Goal: Information Seeking & Learning: Learn about a topic

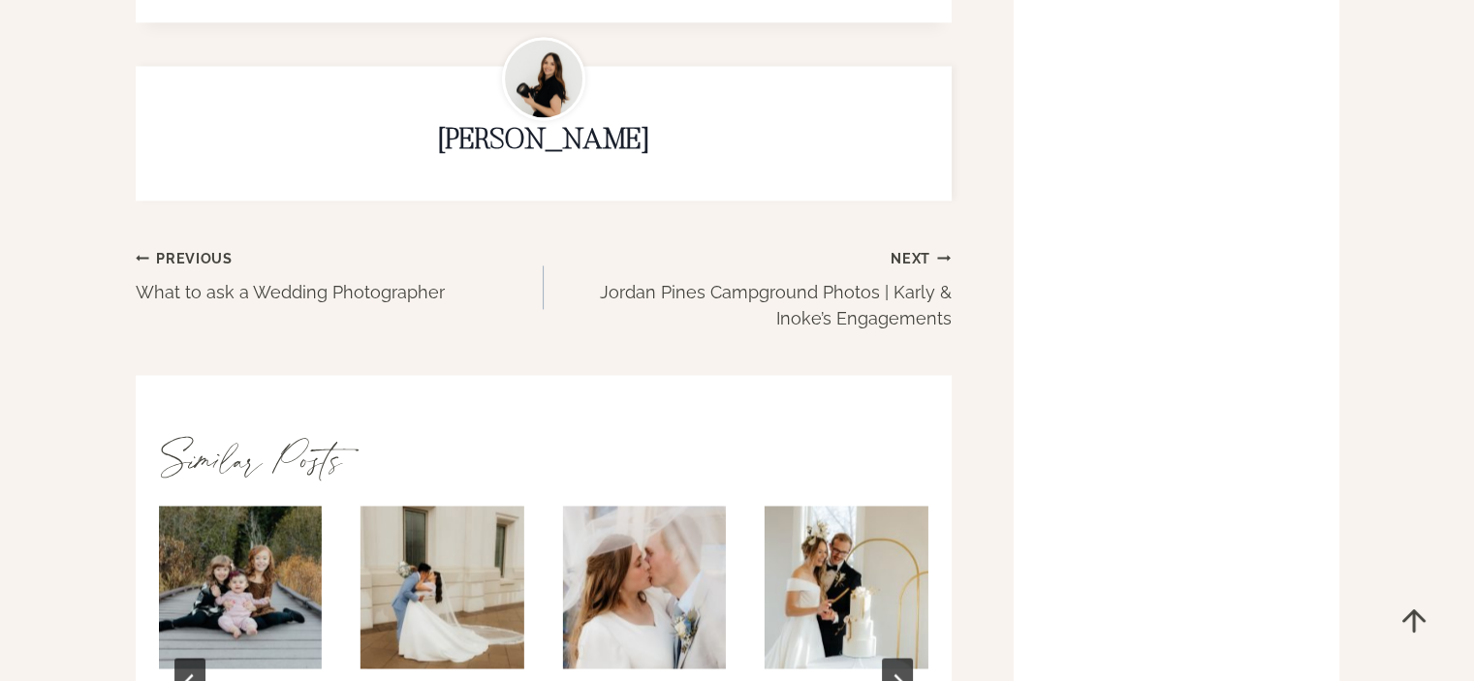
scroll to position [3005, 0]
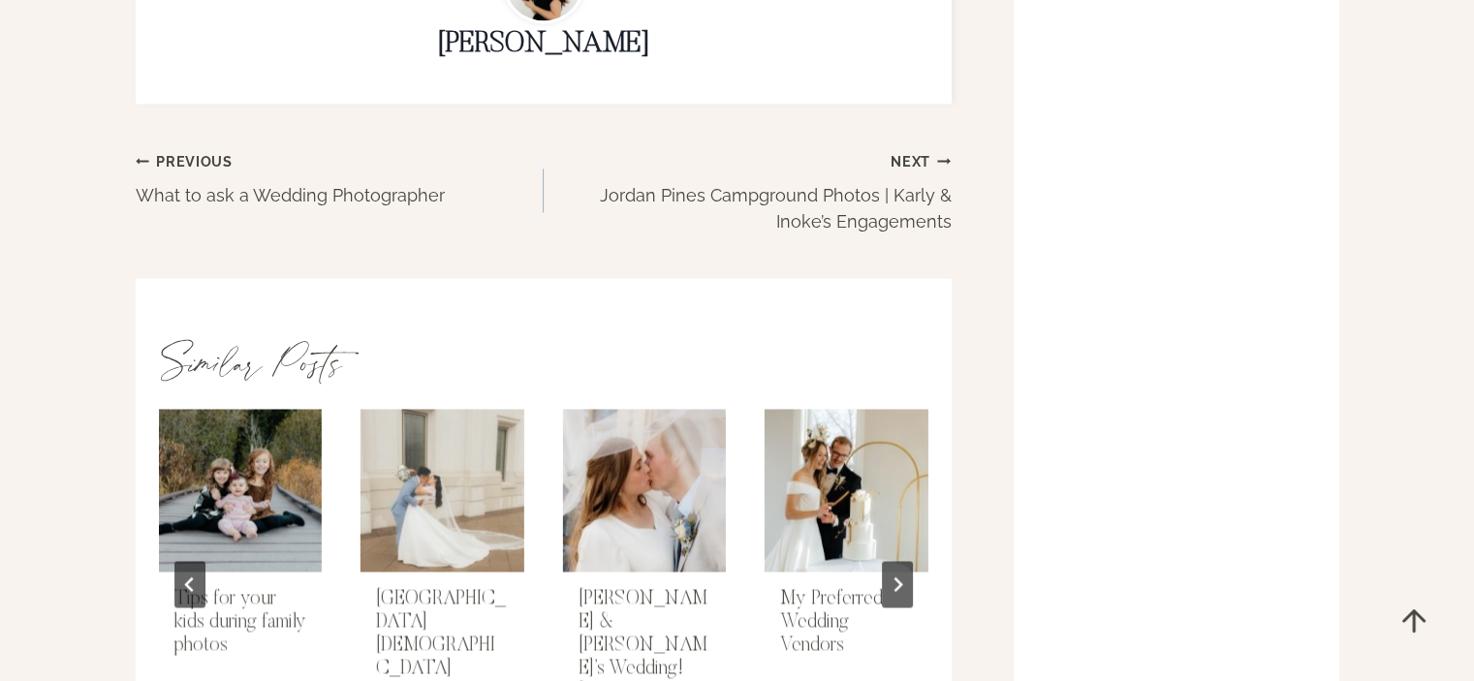
click at [447, 463] on img "Brigham City Temple Wedding" at bounding box center [442, 490] width 167 height 167
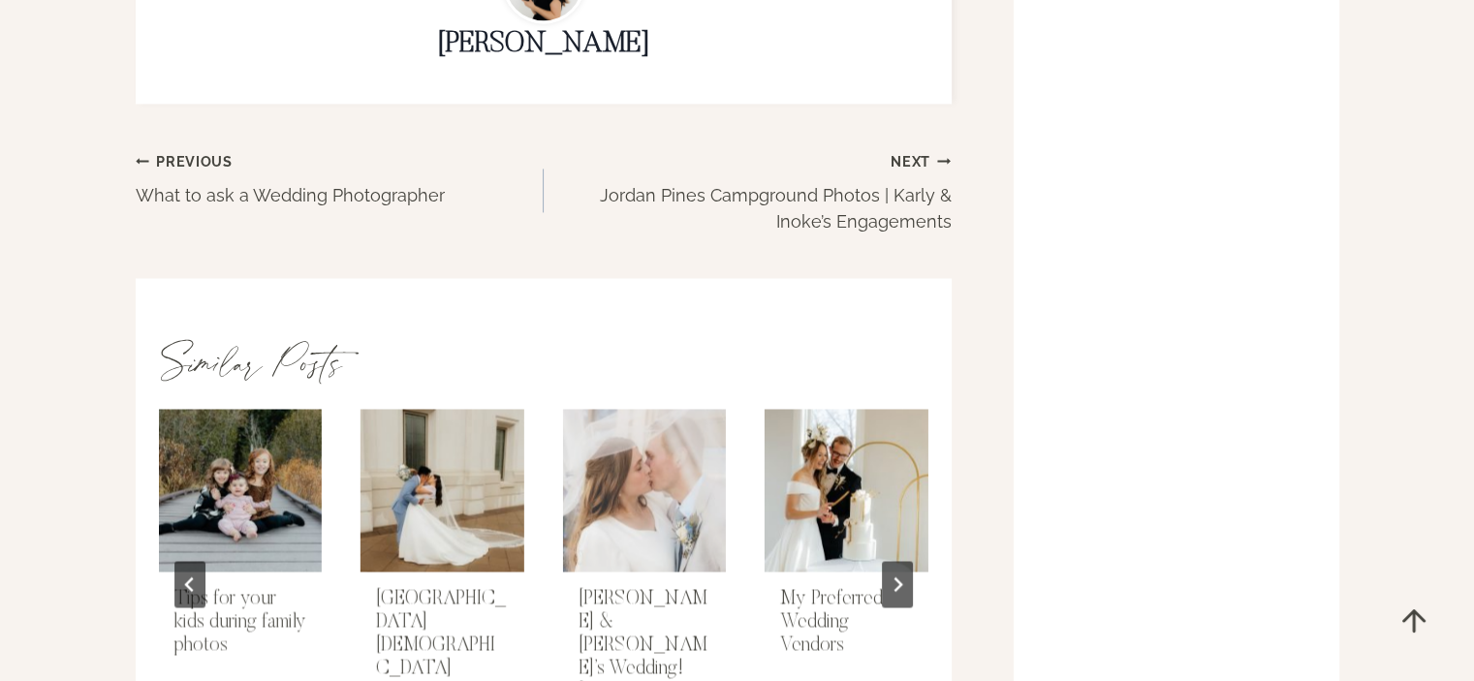
click at [667, 455] on img "Ashlynn & Kyle’s Wedding! Saratoga Springs Temple" at bounding box center [644, 490] width 167 height 167
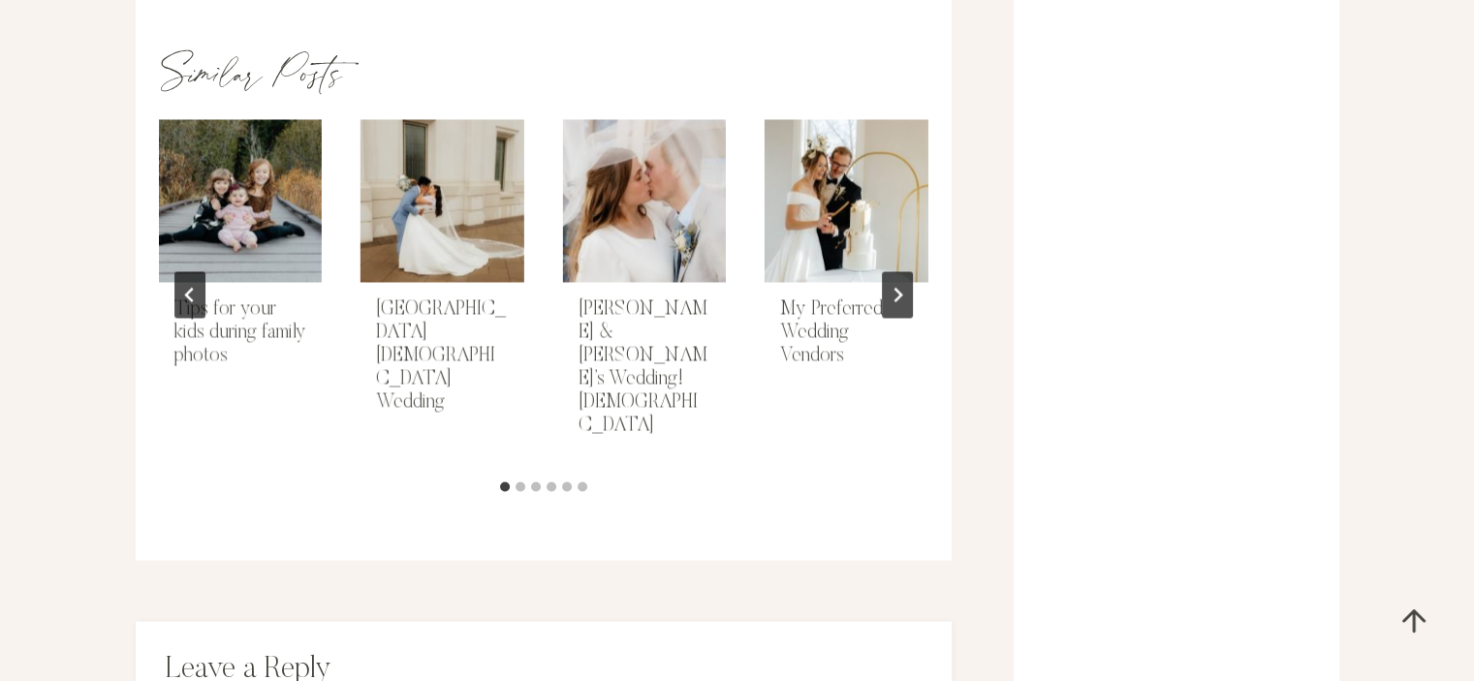
scroll to position [3296, 0]
click at [549, 481] on button "Go to slide 4" at bounding box center [552, 486] width 10 height 10
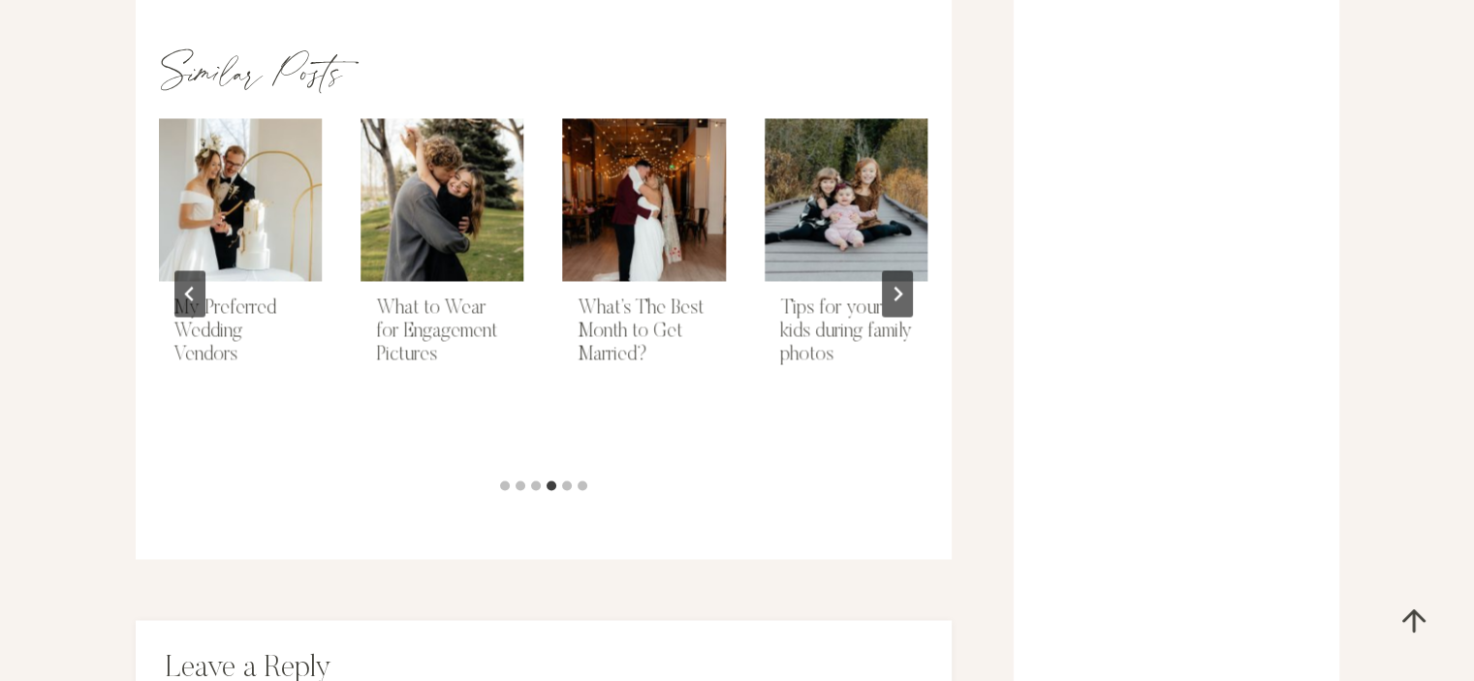
click at [530, 476] on li "Select a slide to show" at bounding box center [536, 484] width 16 height 17
click at [535, 481] on button "Go to slide 3" at bounding box center [536, 486] width 10 height 10
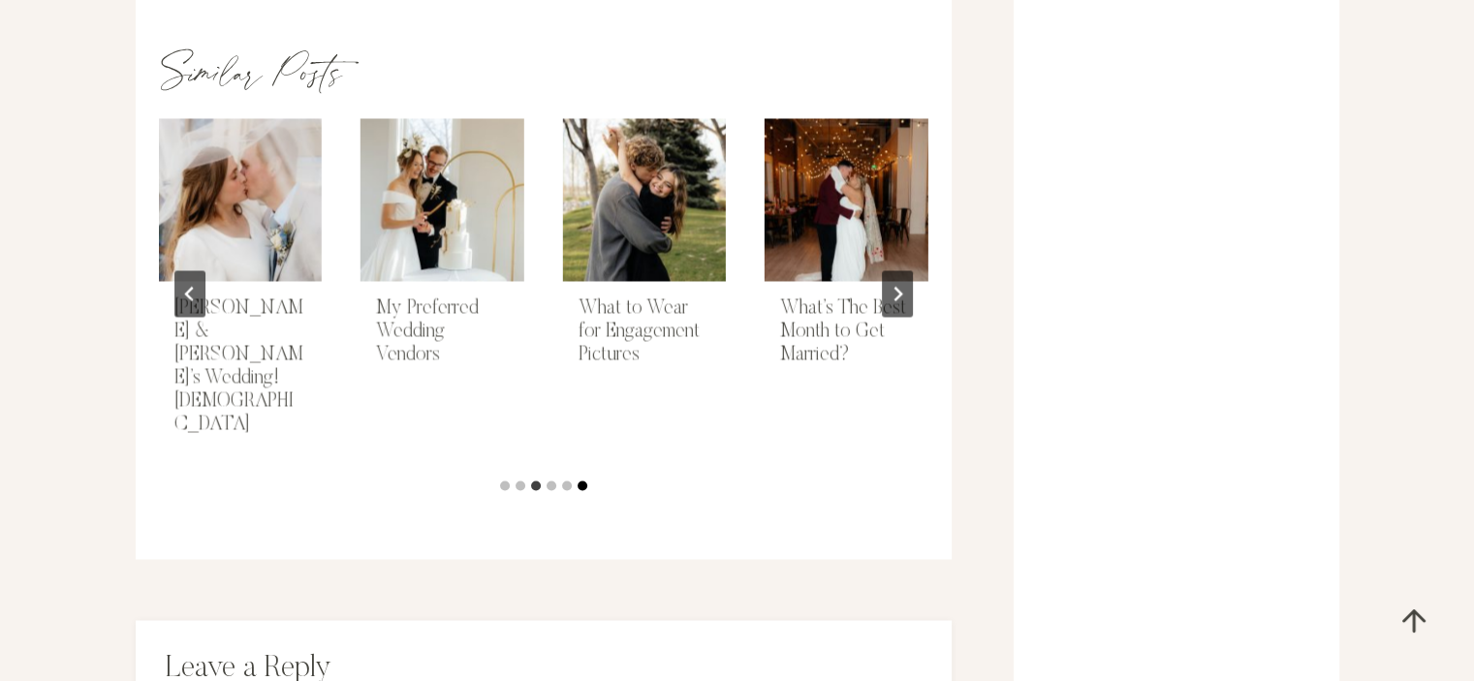
click at [580, 481] on button "Go to slide 6" at bounding box center [583, 486] width 10 height 10
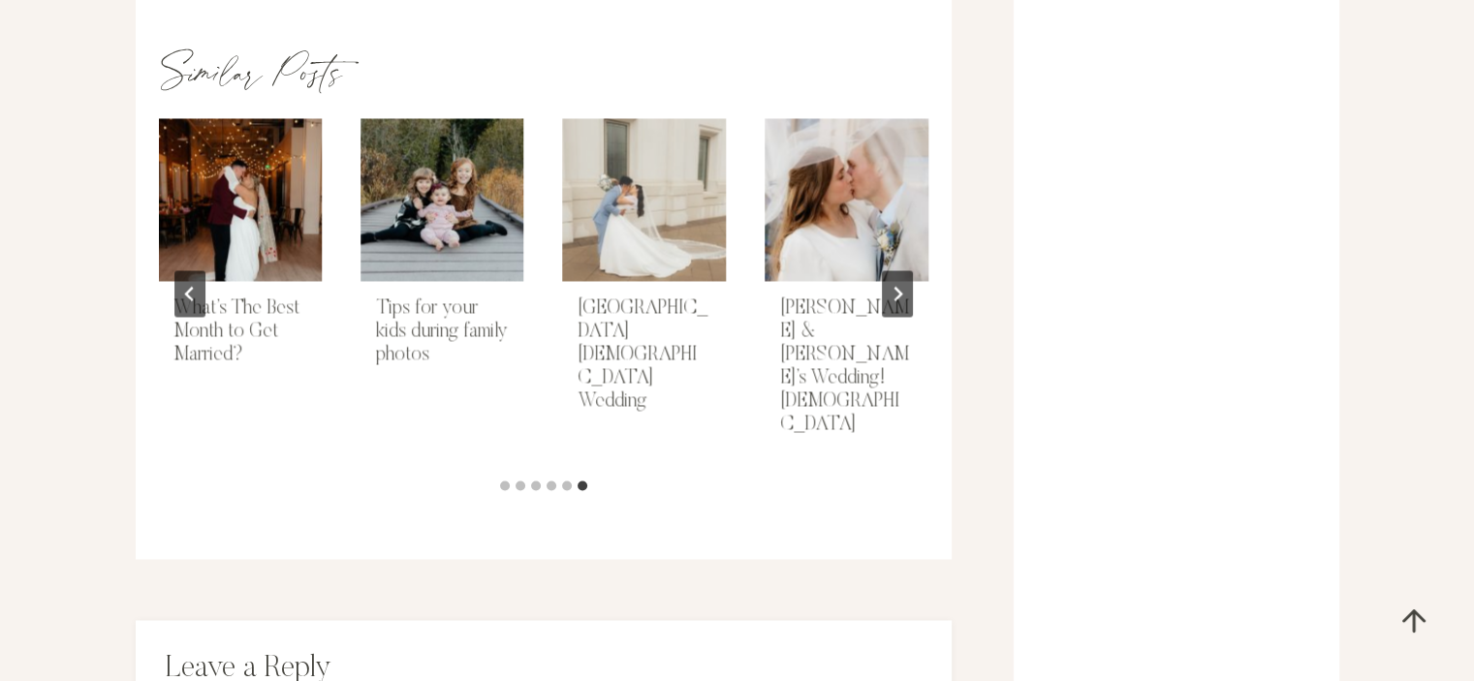
click at [630, 162] on img "Brigham City Temple Wedding" at bounding box center [644, 199] width 167 height 167
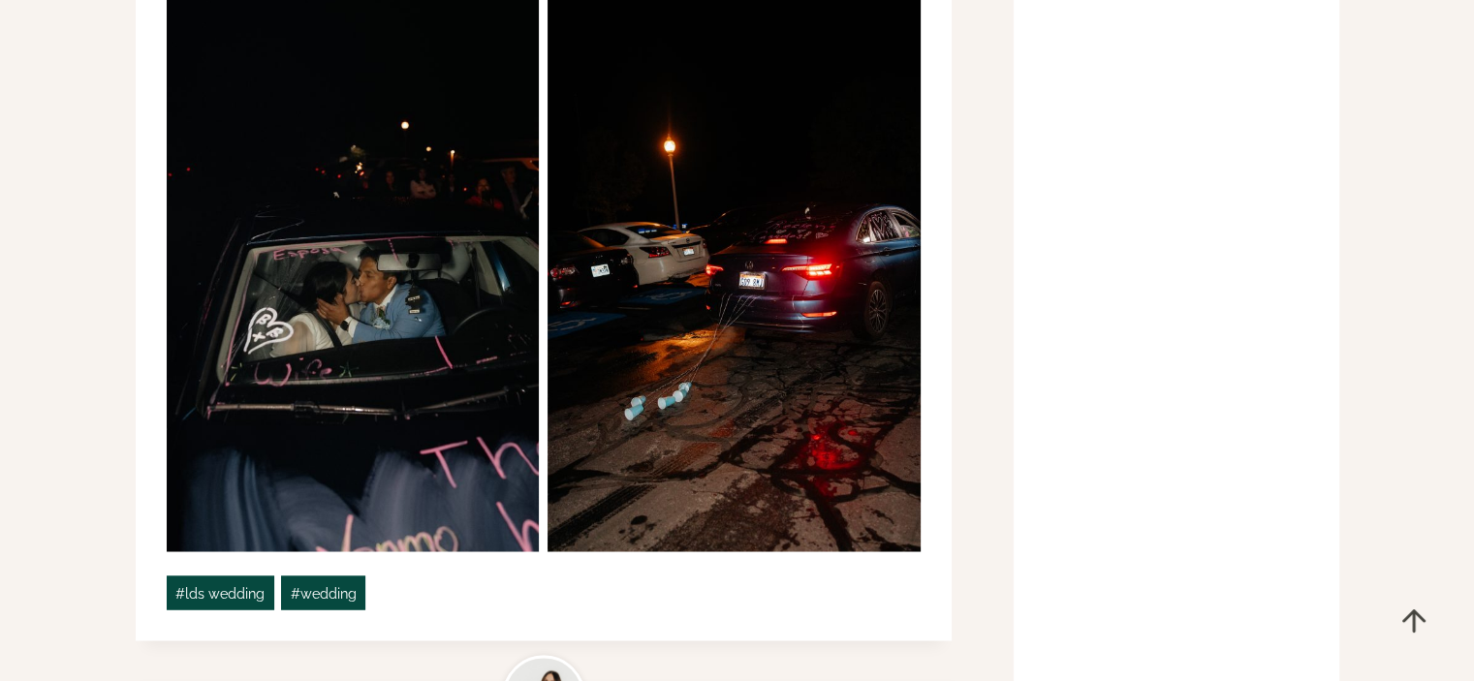
scroll to position [10662, 0]
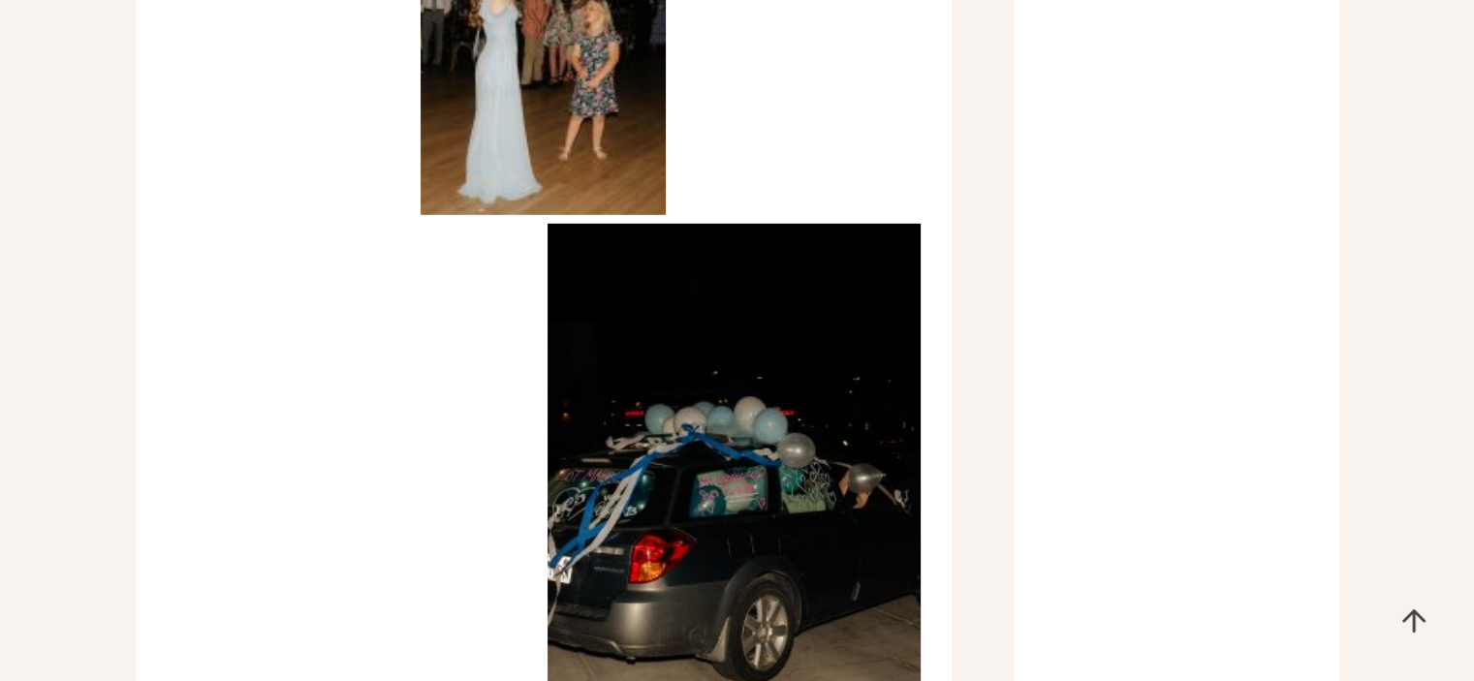
scroll to position [5913, 0]
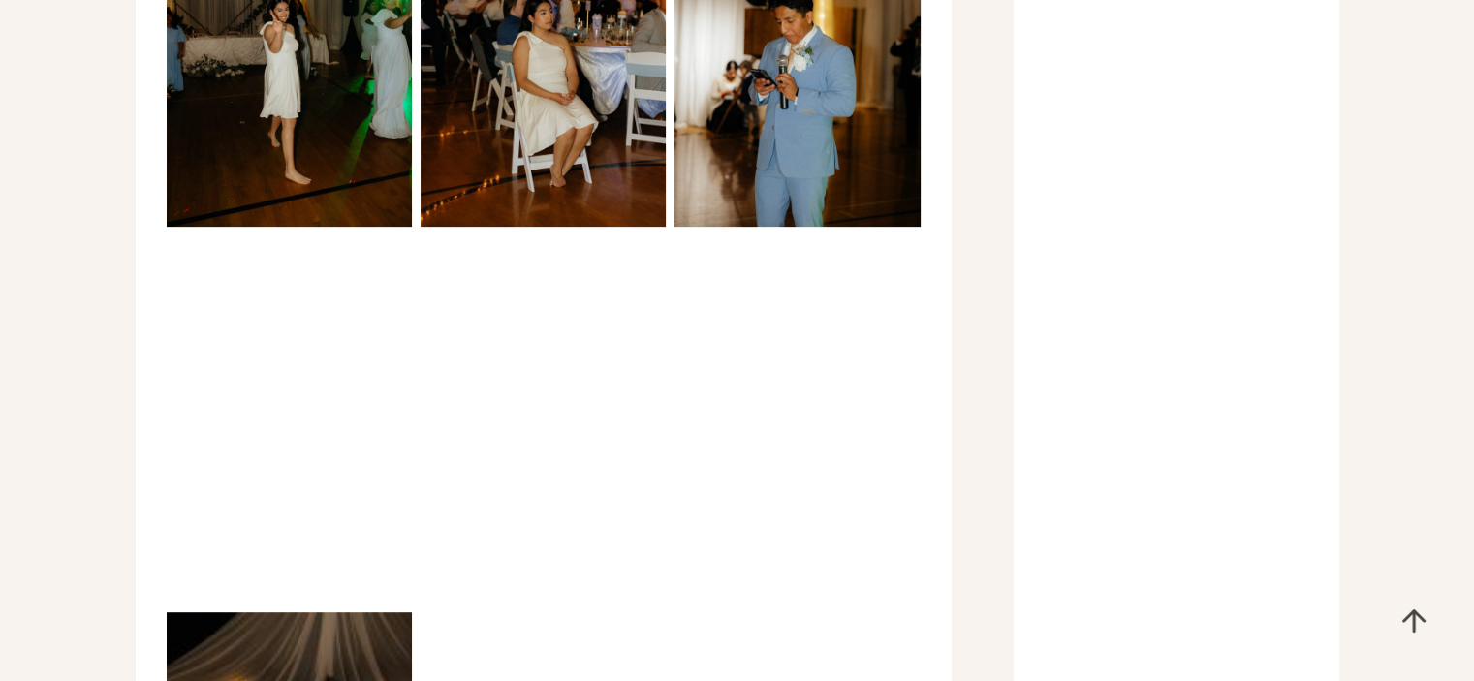
scroll to position [8239, 0]
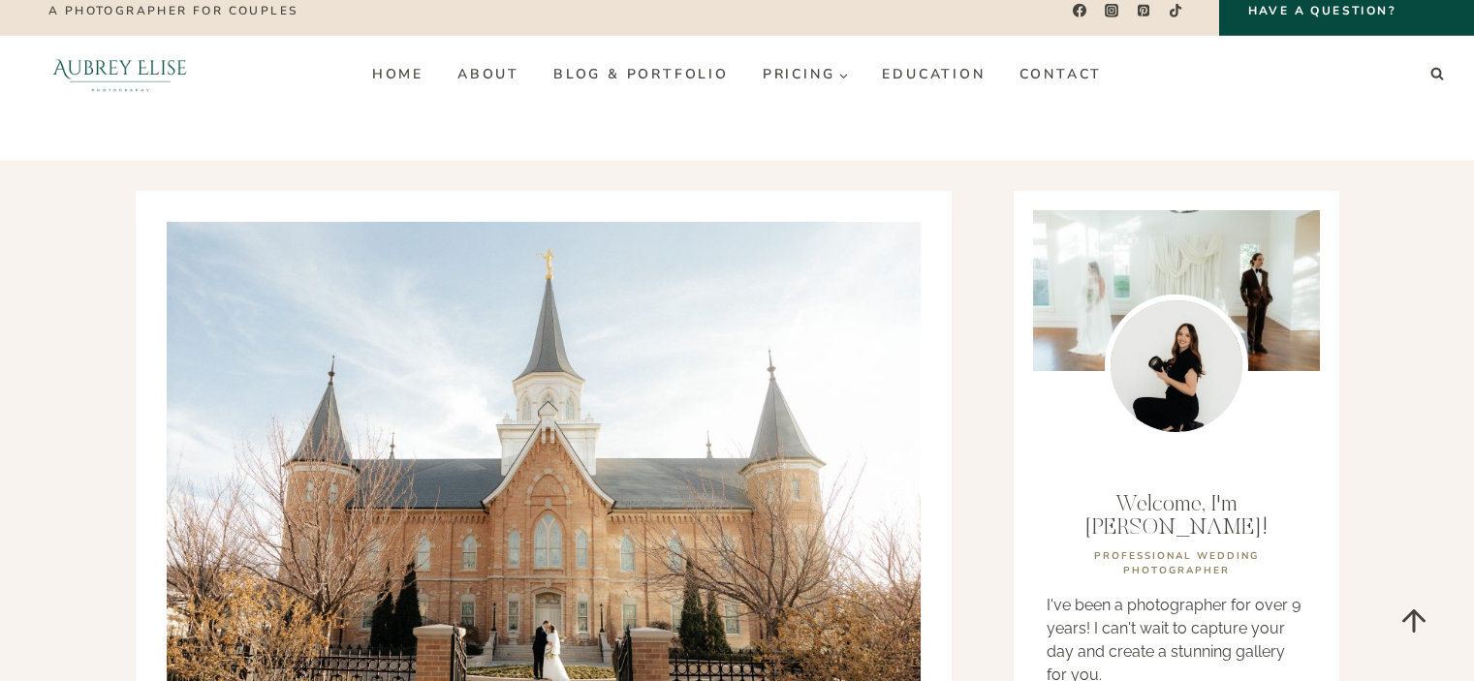
scroll to position [3296, 0]
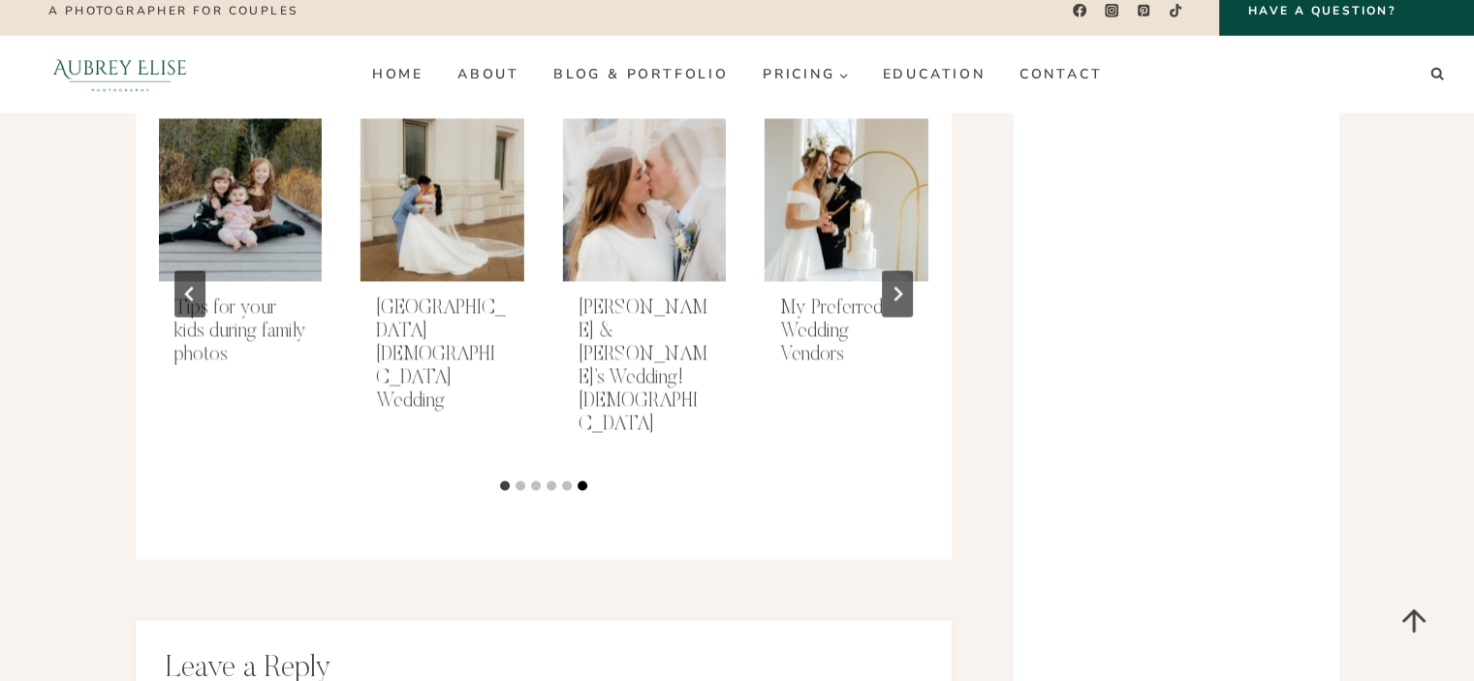
click at [581, 481] on button "Go to slide 6" at bounding box center [583, 486] width 10 height 10
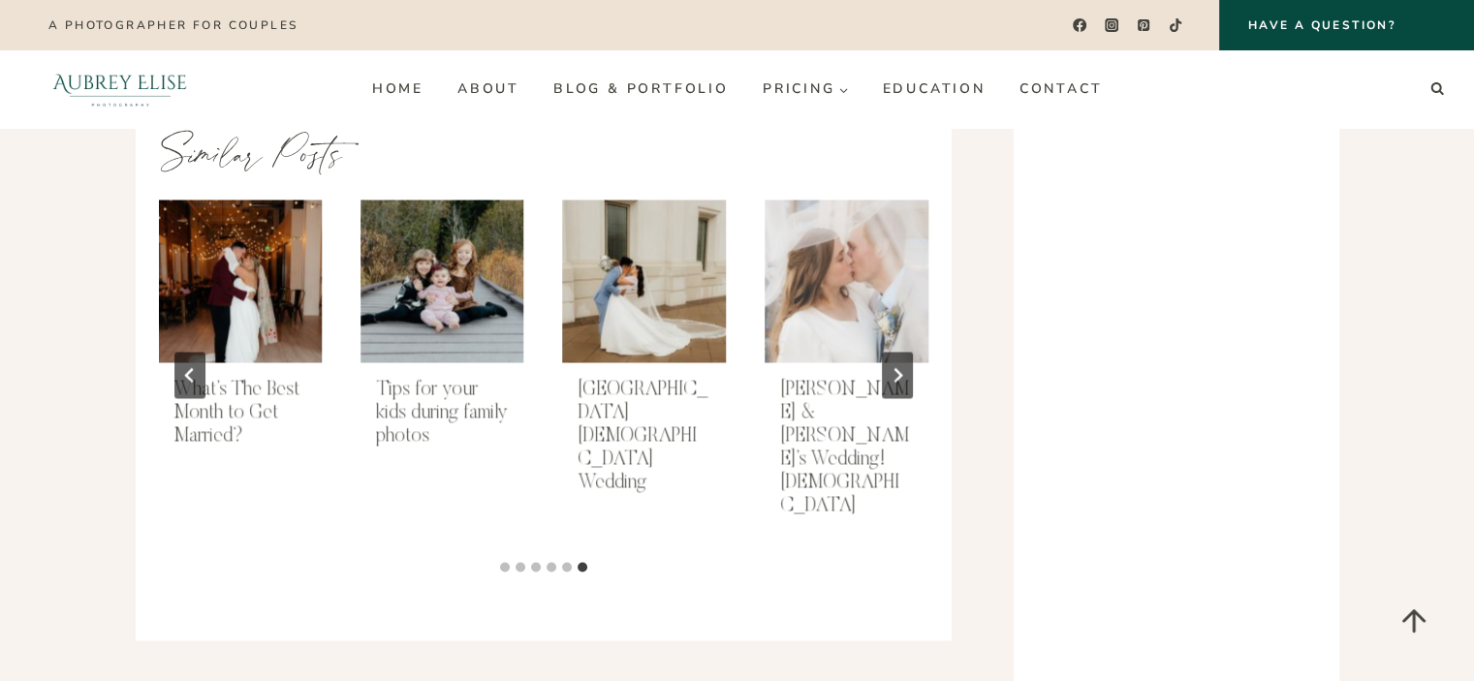
scroll to position [3005, 0]
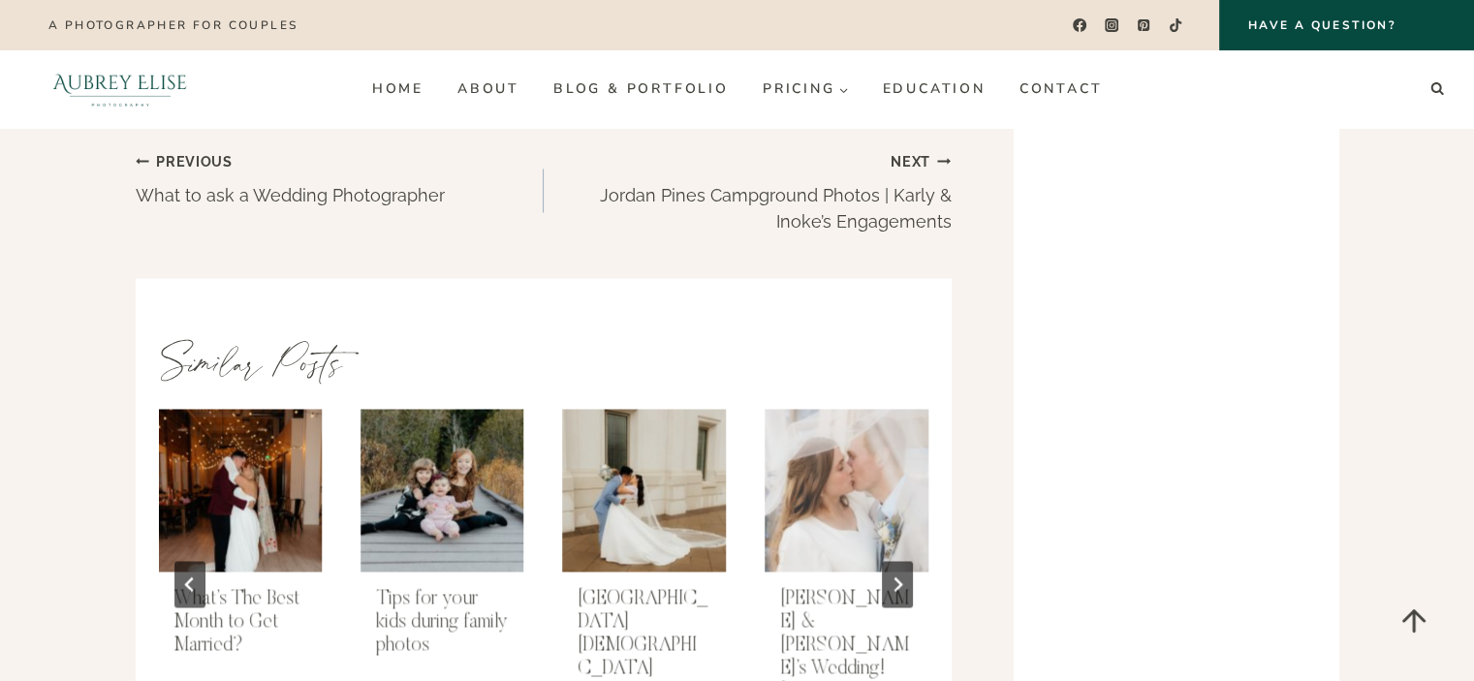
click at [852, 425] on img "Ashlynn & Kyle’s Wedding! Saratoga Springs Temple" at bounding box center [846, 490] width 167 height 167
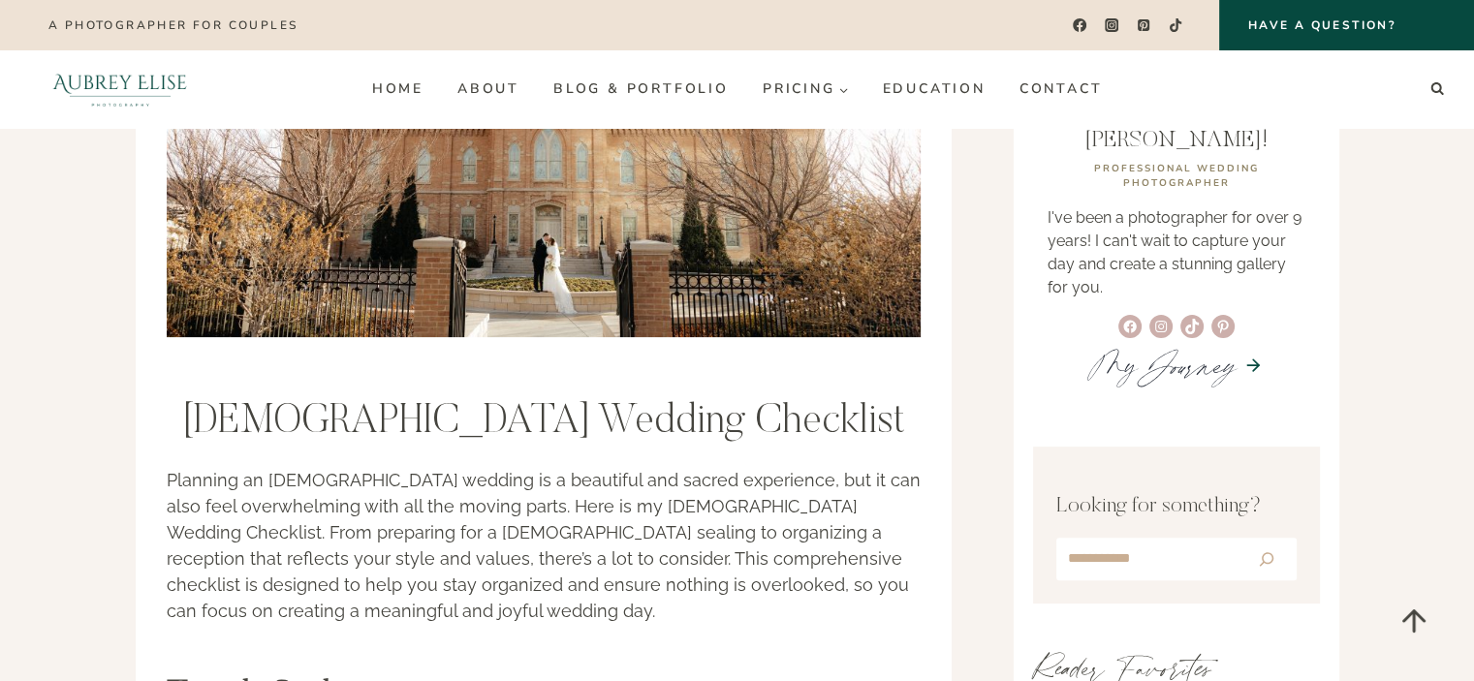
scroll to position [0, 0]
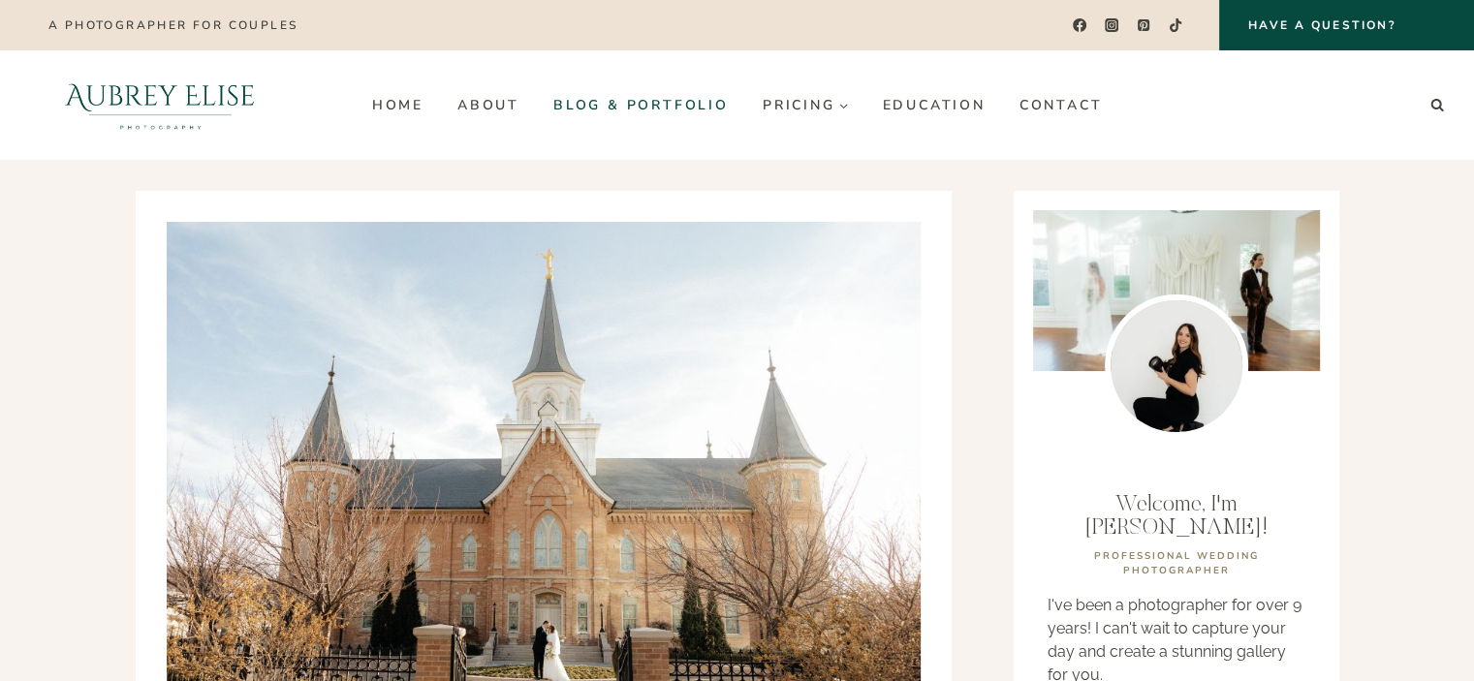
click at [680, 103] on link "Blog & Portfolio" at bounding box center [640, 104] width 209 height 31
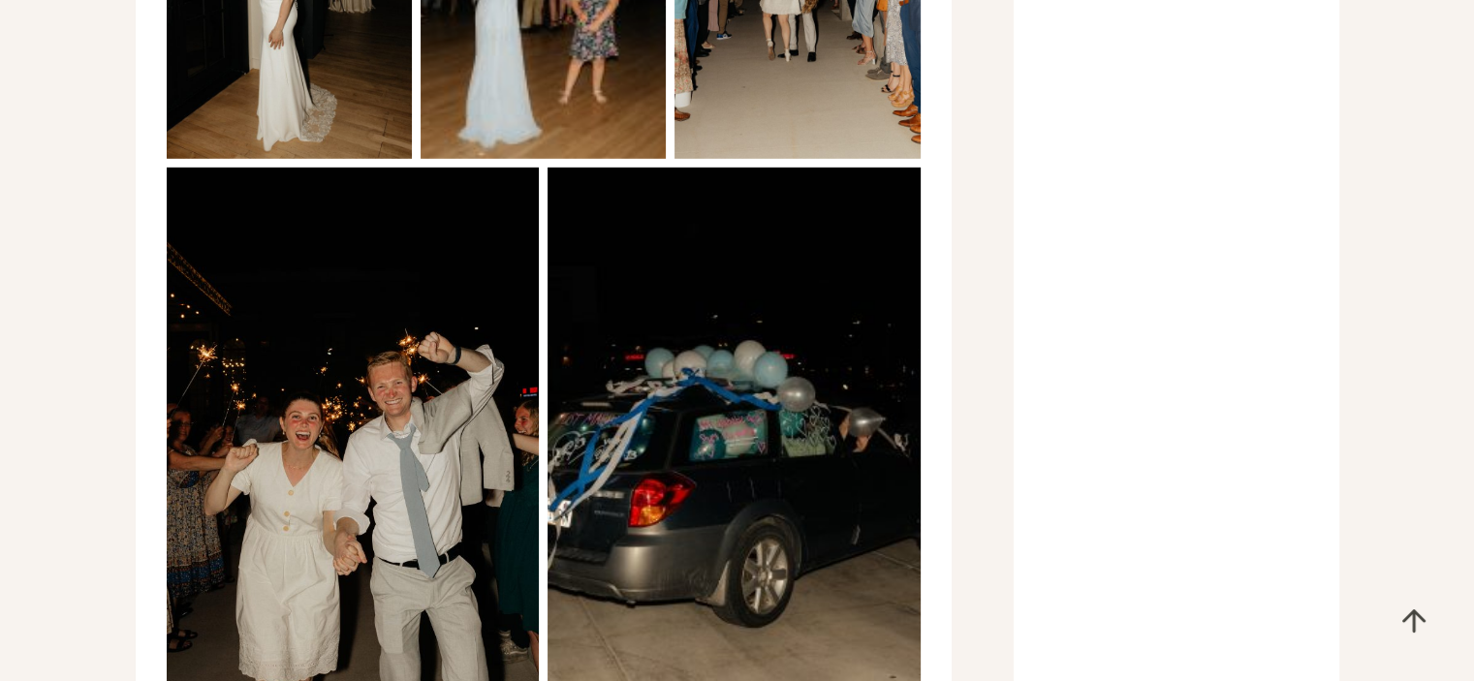
scroll to position [5913, 0]
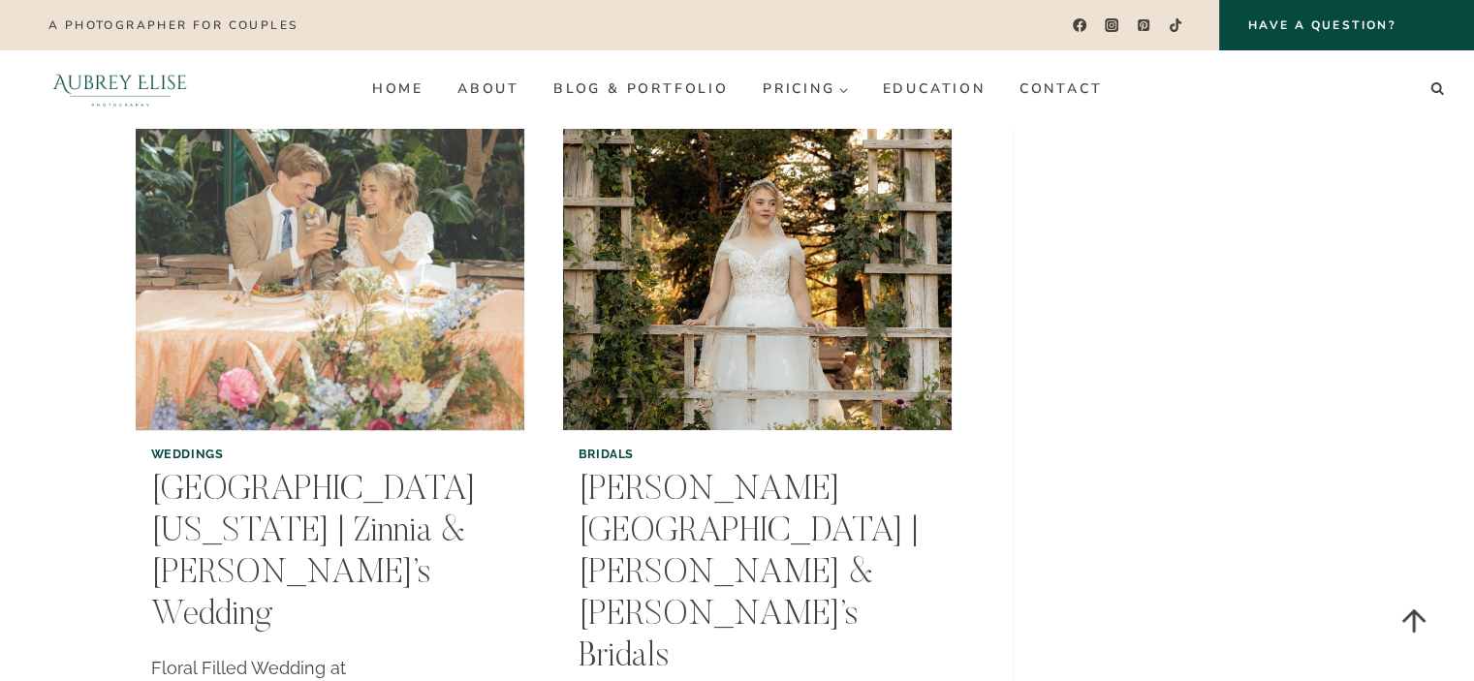
scroll to position [1842, 0]
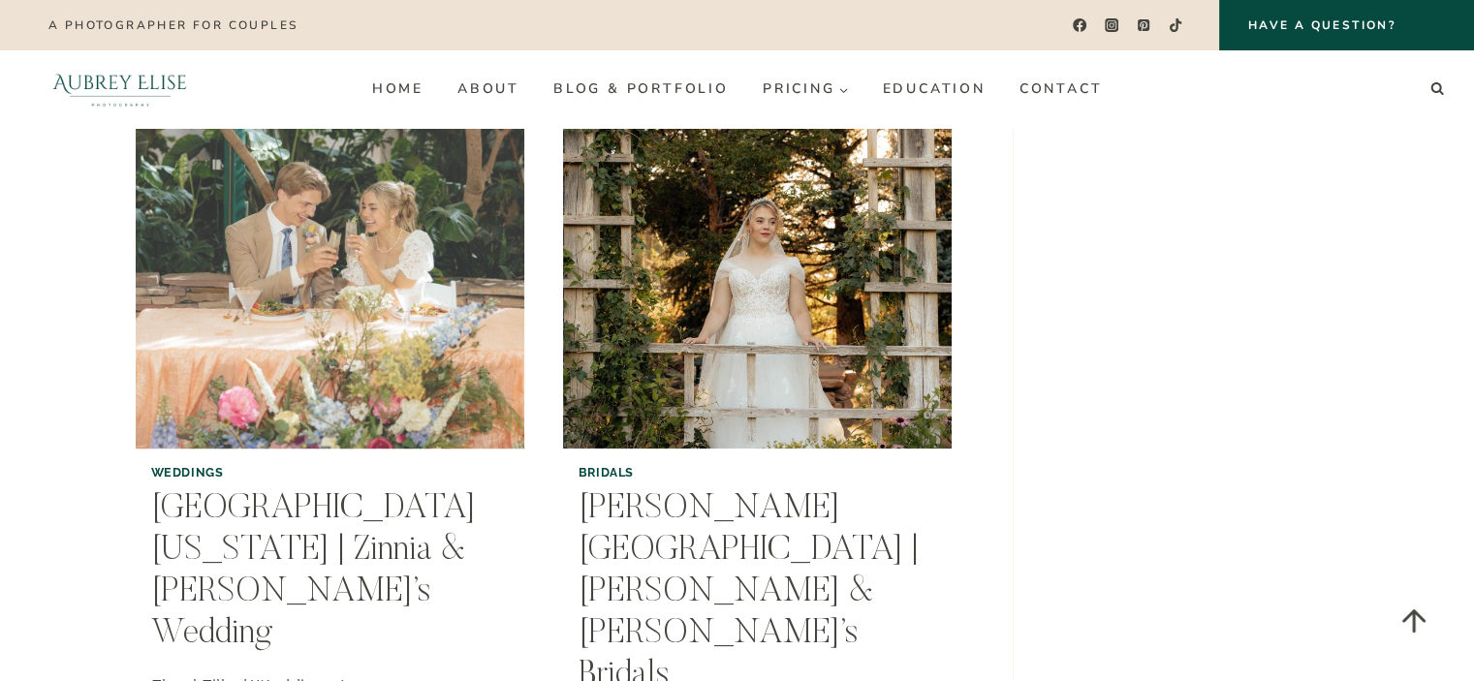
click at [275, 162] on img "Highland Gardens Utah | Zinnia & Royce’s Wedding" at bounding box center [329, 254] width 396 height 396
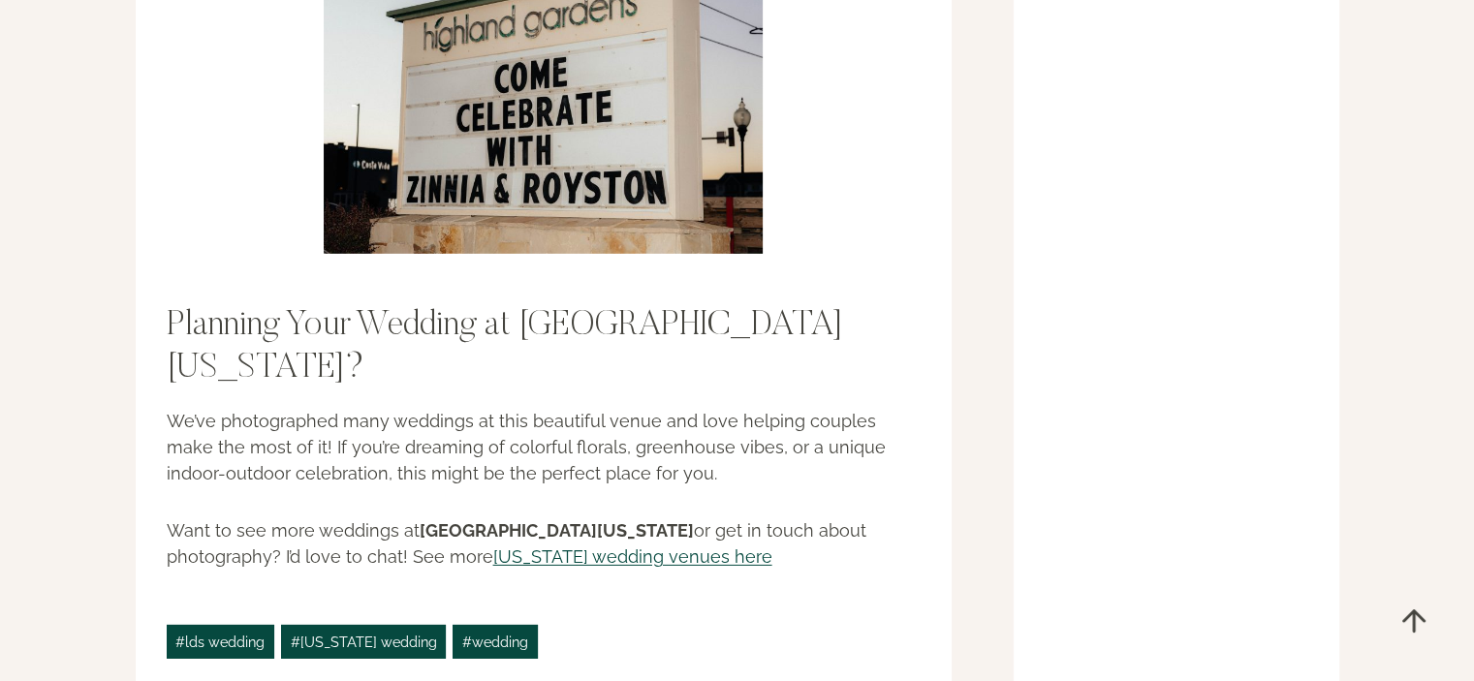
scroll to position [6106, 0]
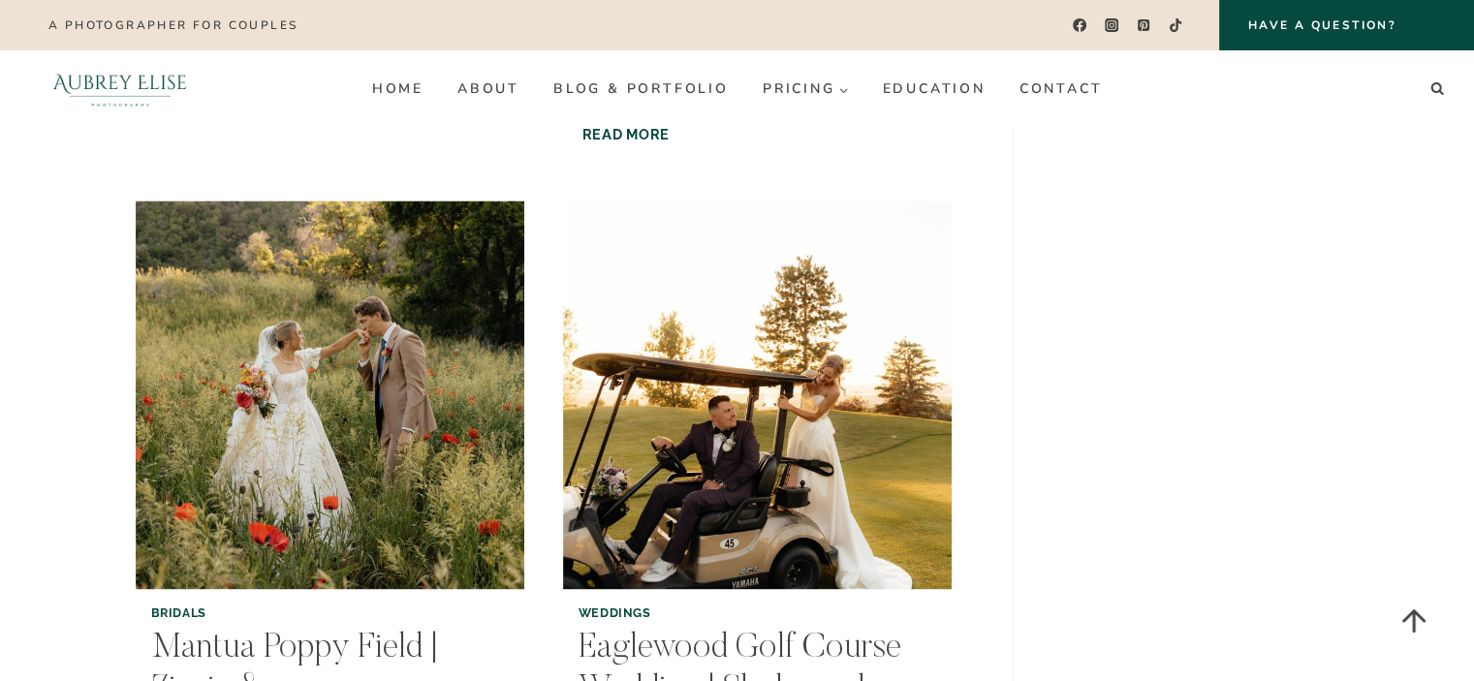
scroll to position [2326, 0]
